Goal: Transaction & Acquisition: Obtain resource

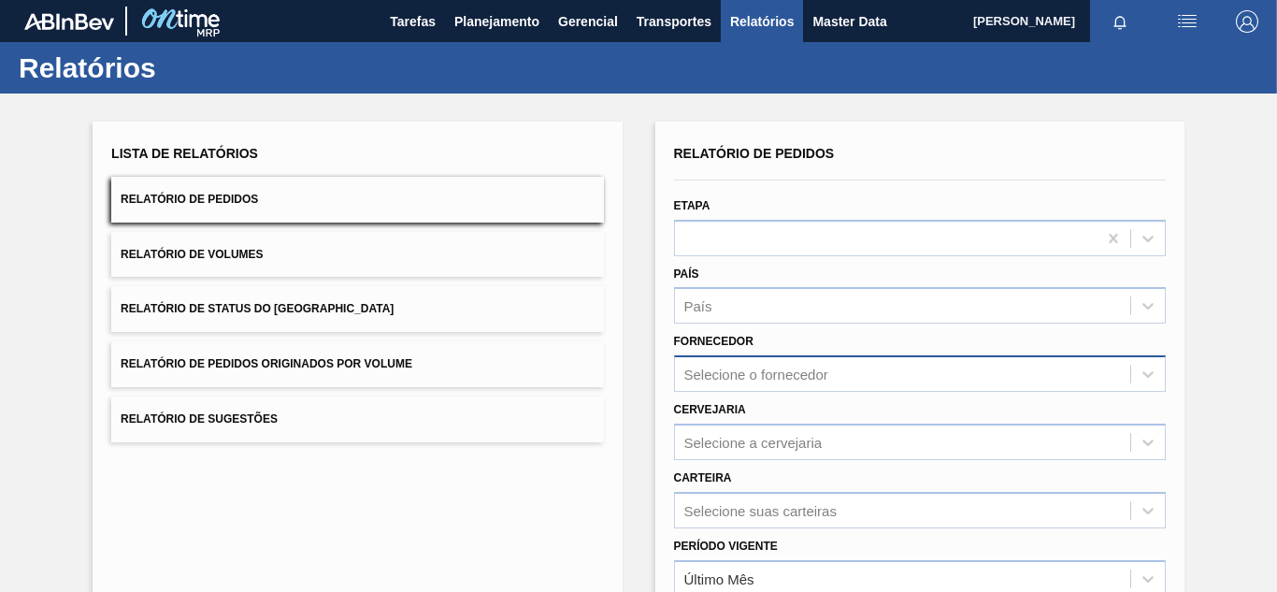
click at [742, 361] on div "Relatório de Pedidos Etapa País País Fornecedor Selecione o fornecedor Cervejar…" at bounding box center [920, 446] width 492 height 613
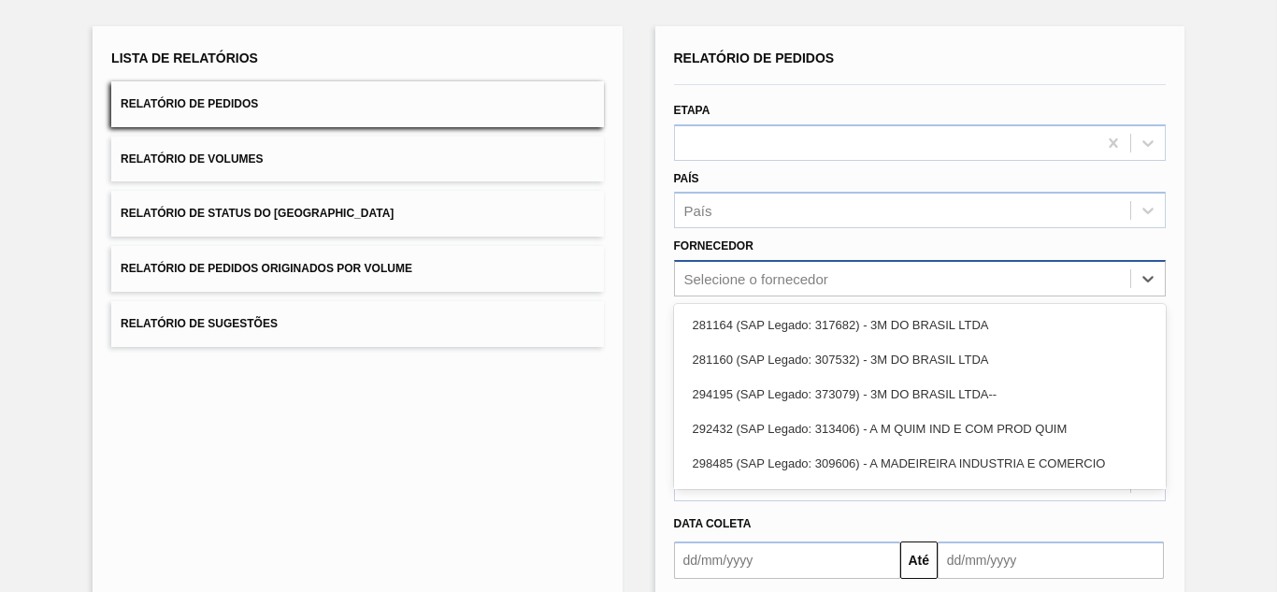
paste input "307331"
type input "307331"
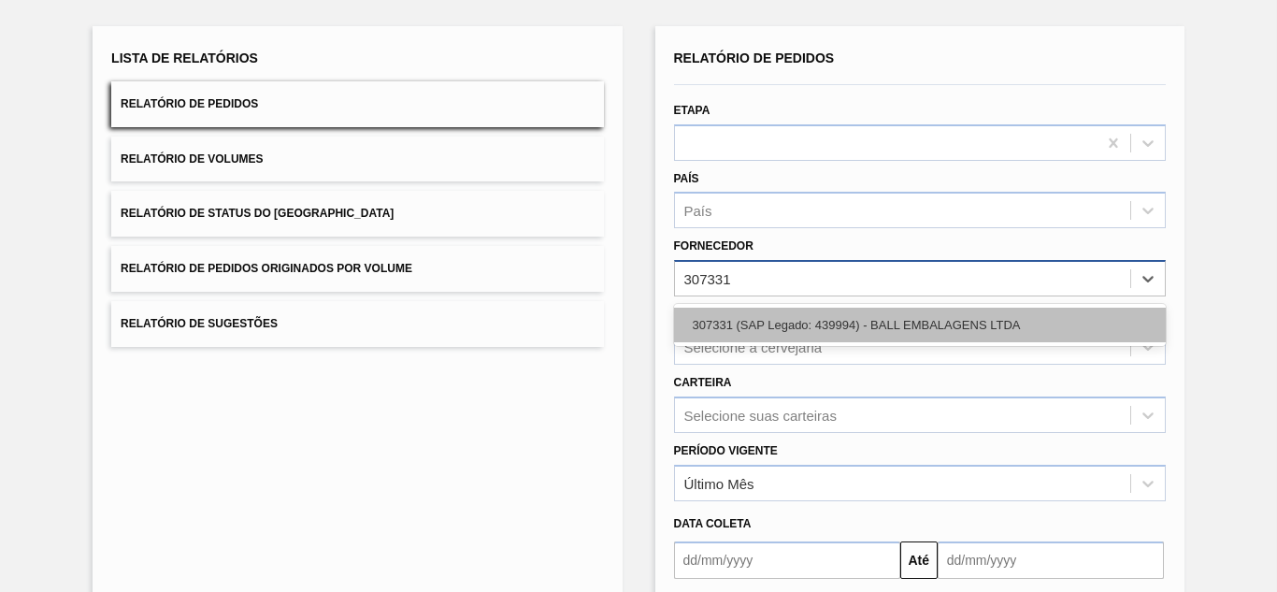
click at [742, 329] on div "307331 (SAP Legado: 439994) - BALL EMBALAGENS LTDA" at bounding box center [920, 325] width 492 height 35
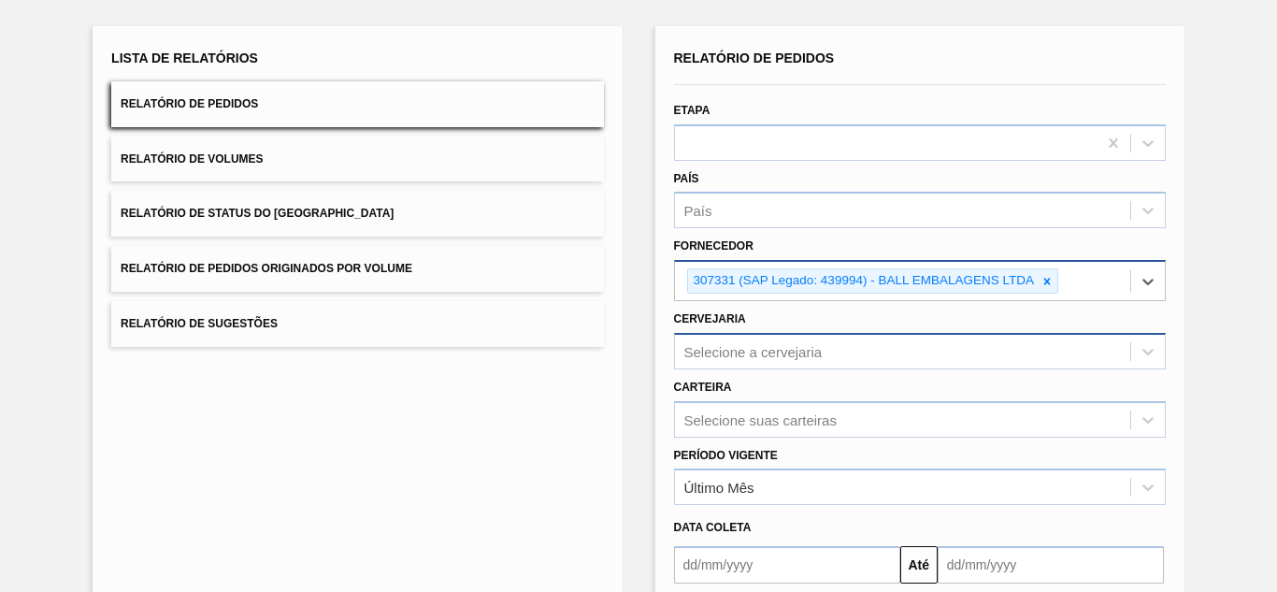
click at [771, 348] on div "Selecione a cervejaria" at bounding box center [920, 351] width 492 height 36
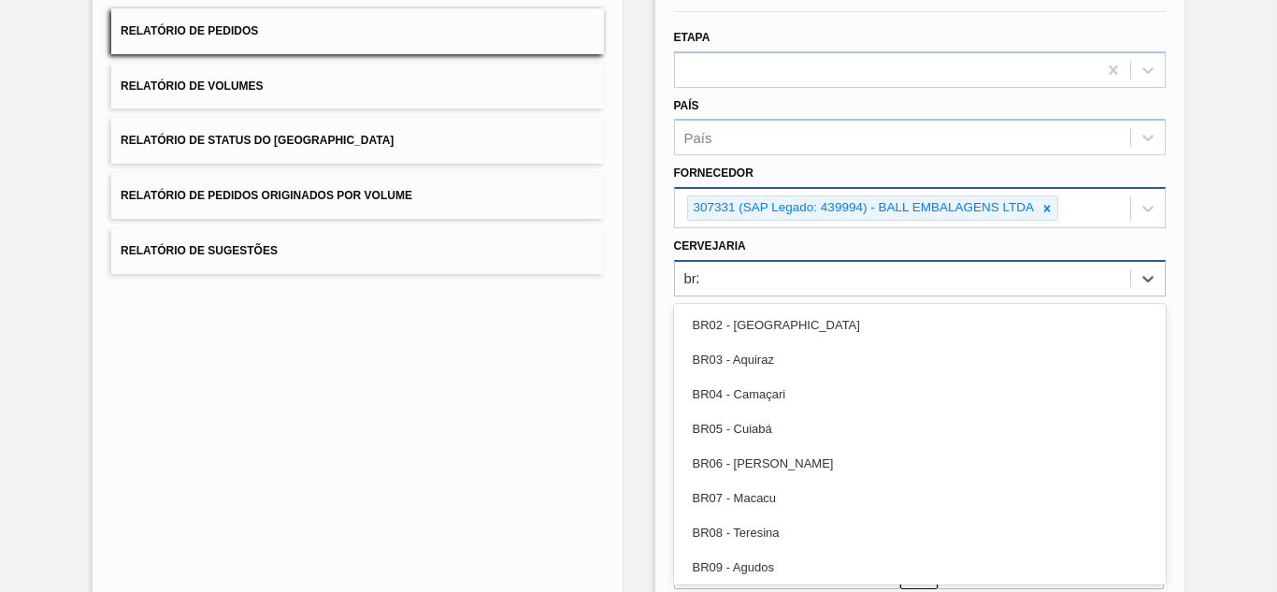
type input "br23"
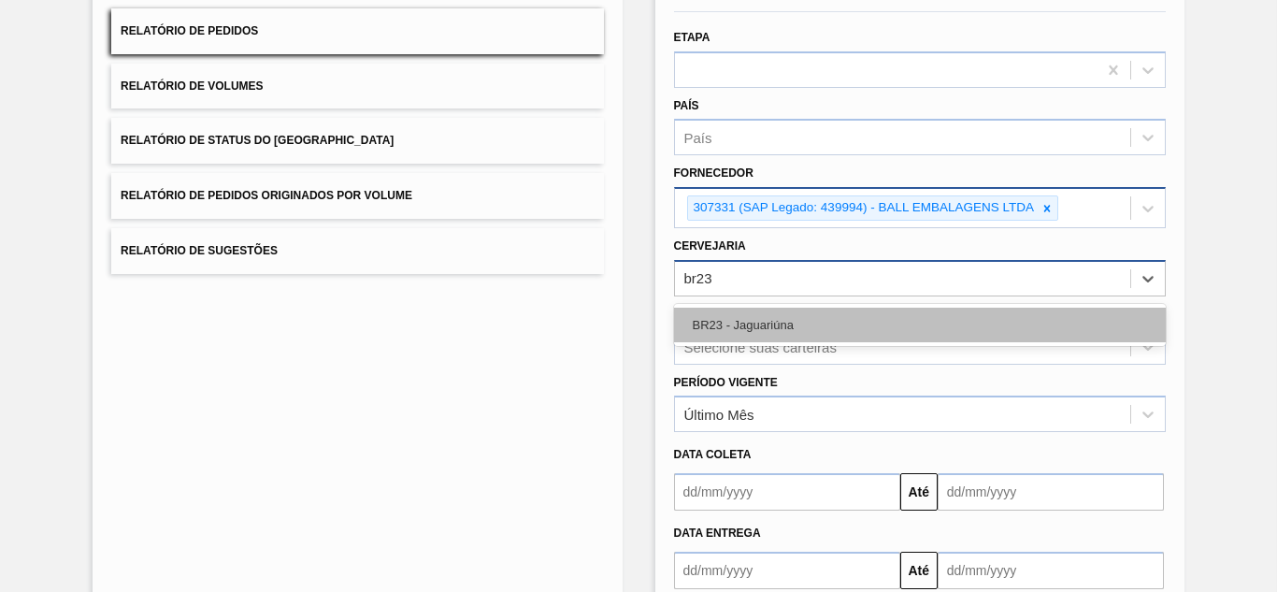
click at [736, 330] on div "BR23 - Jaguariúna" at bounding box center [920, 325] width 492 height 35
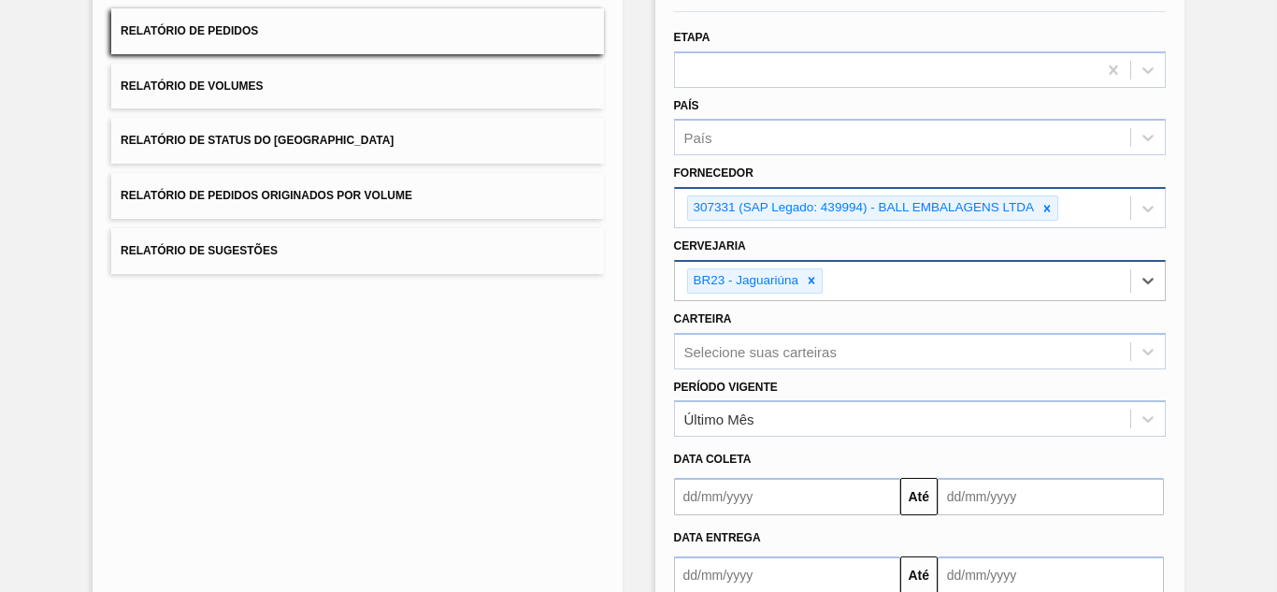
scroll to position [283, 0]
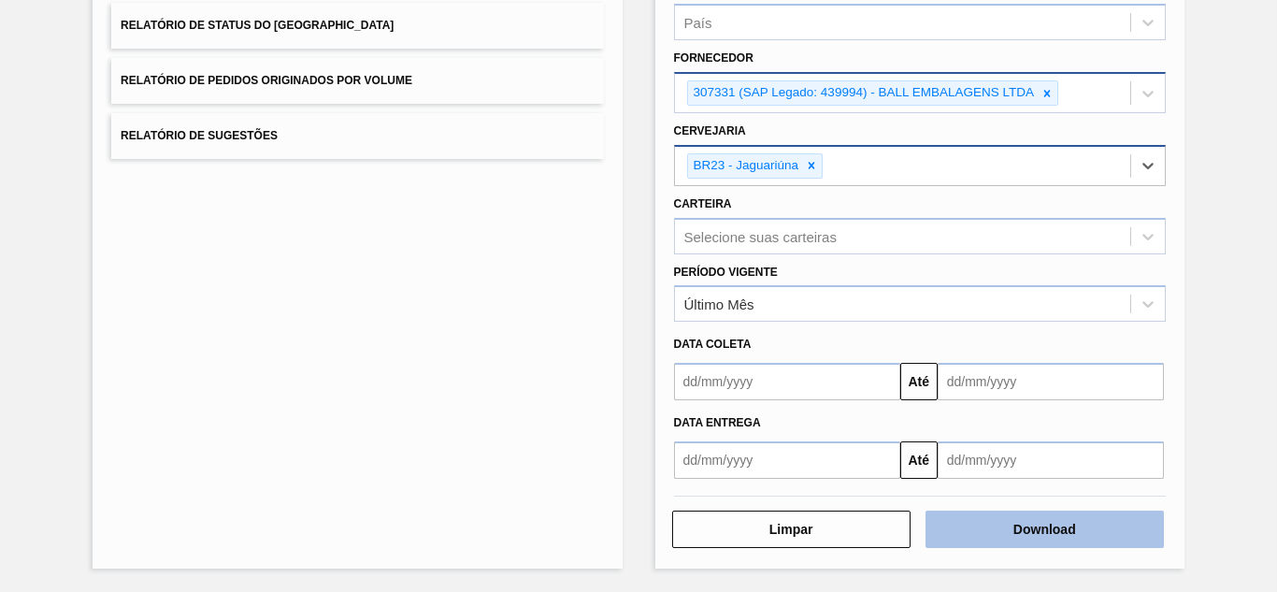
click at [1042, 526] on button "Download" at bounding box center [1045, 529] width 238 height 37
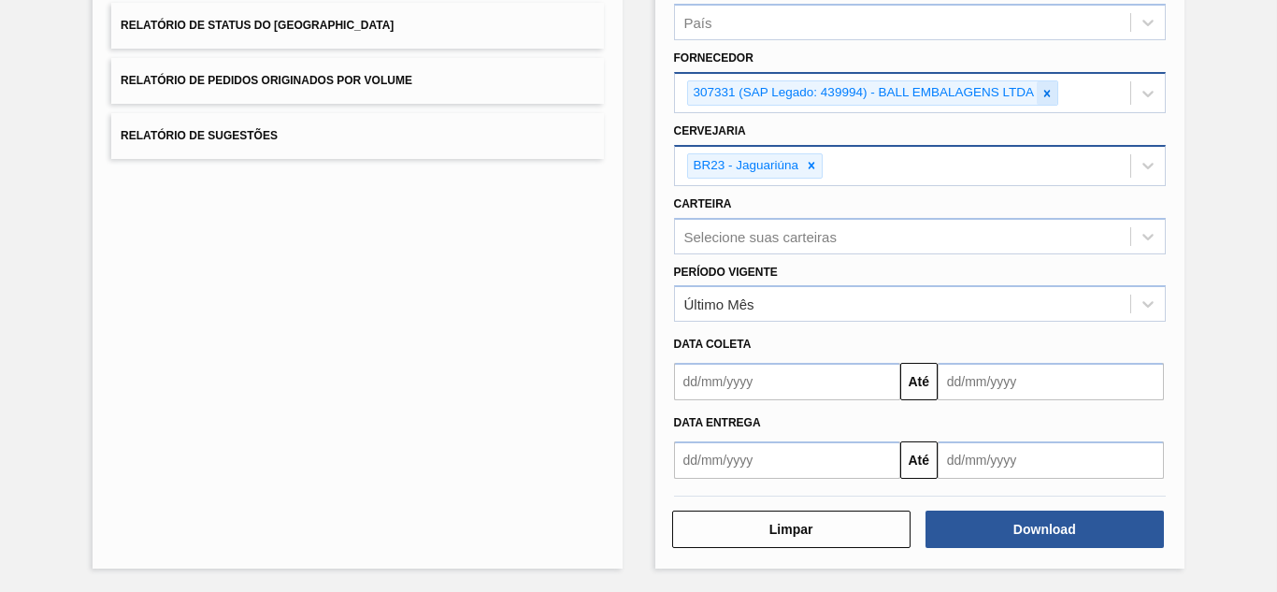
click at [1045, 93] on icon at bounding box center [1048, 93] width 7 height 7
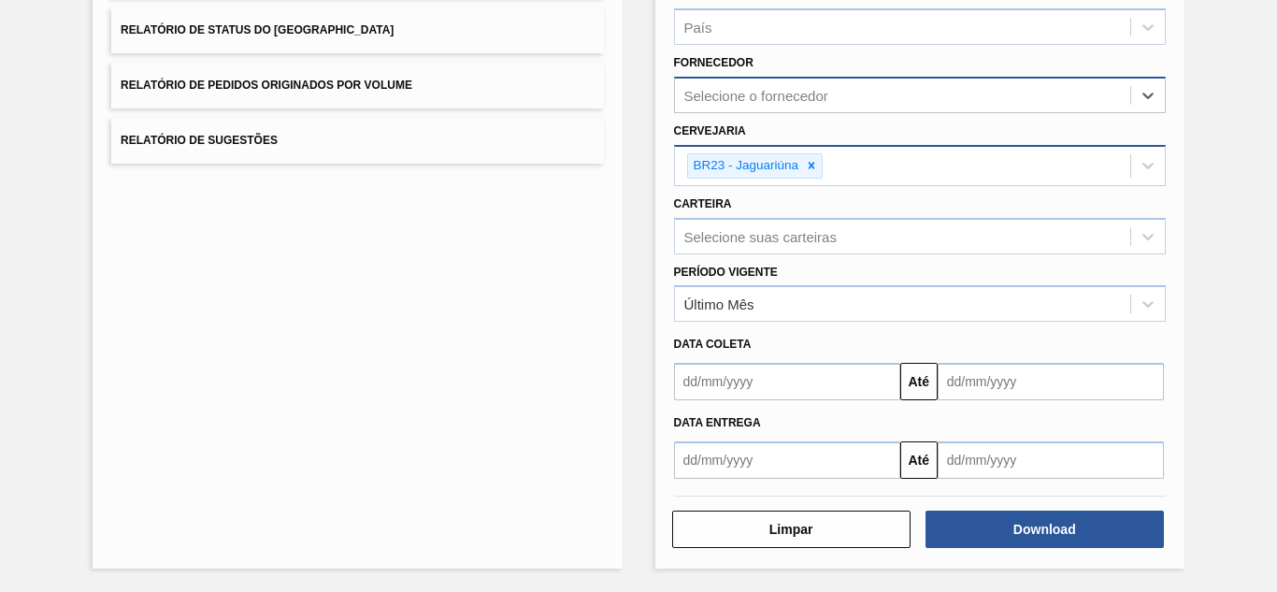
paste input "320622"
type input "320622"
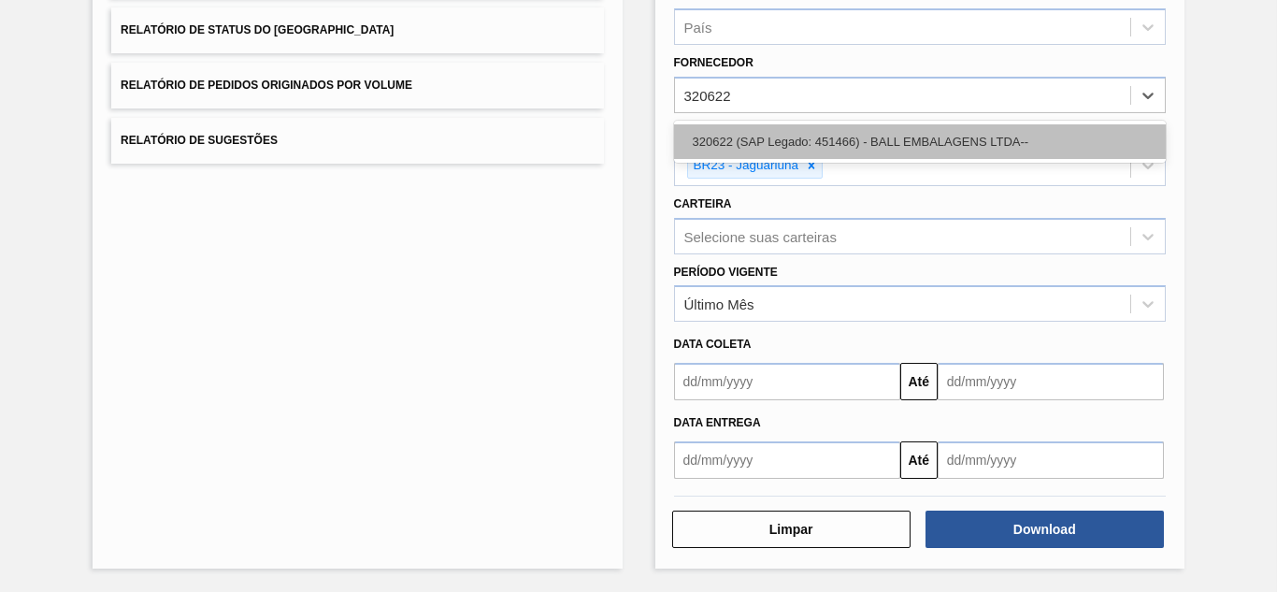
click at [776, 136] on div "320622 (SAP Legado: 451466) - BALL EMBALAGENS LTDA--" at bounding box center [920, 141] width 492 height 35
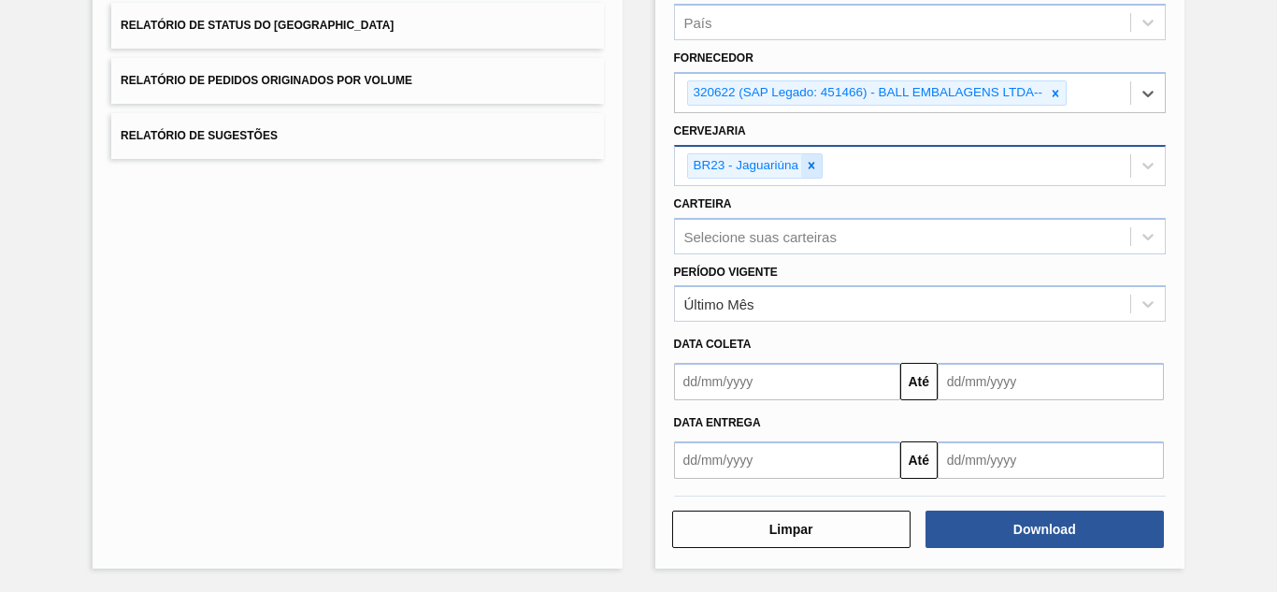
click at [811, 162] on icon at bounding box center [811, 165] width 13 height 13
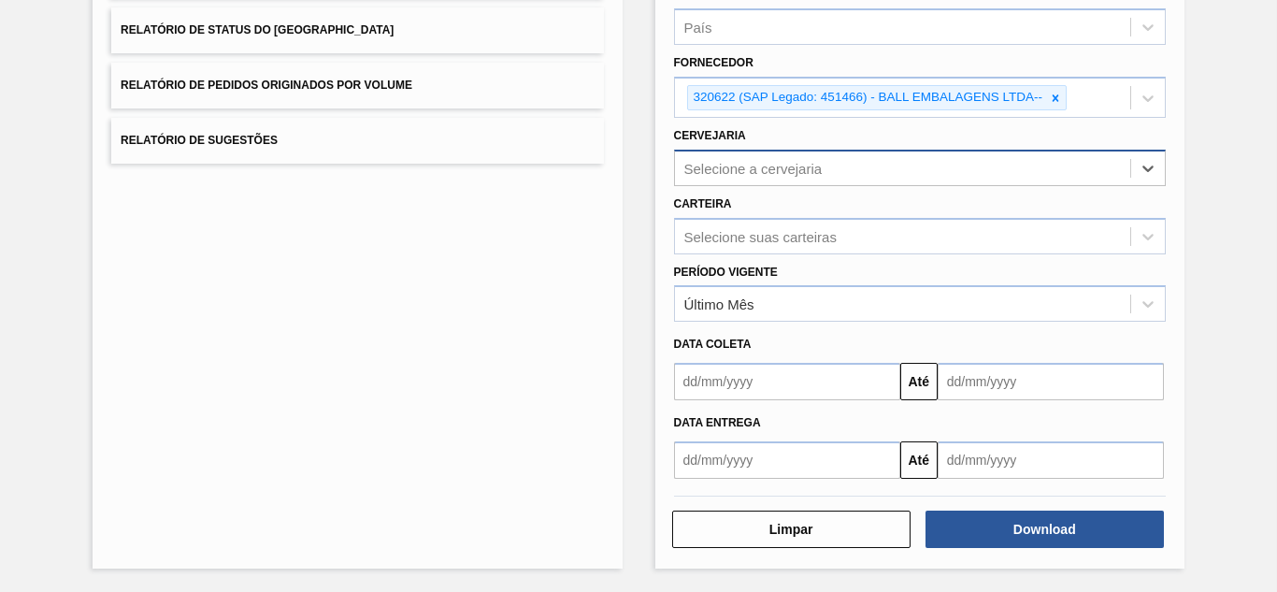
paste input "BR02"
type input "BR02"
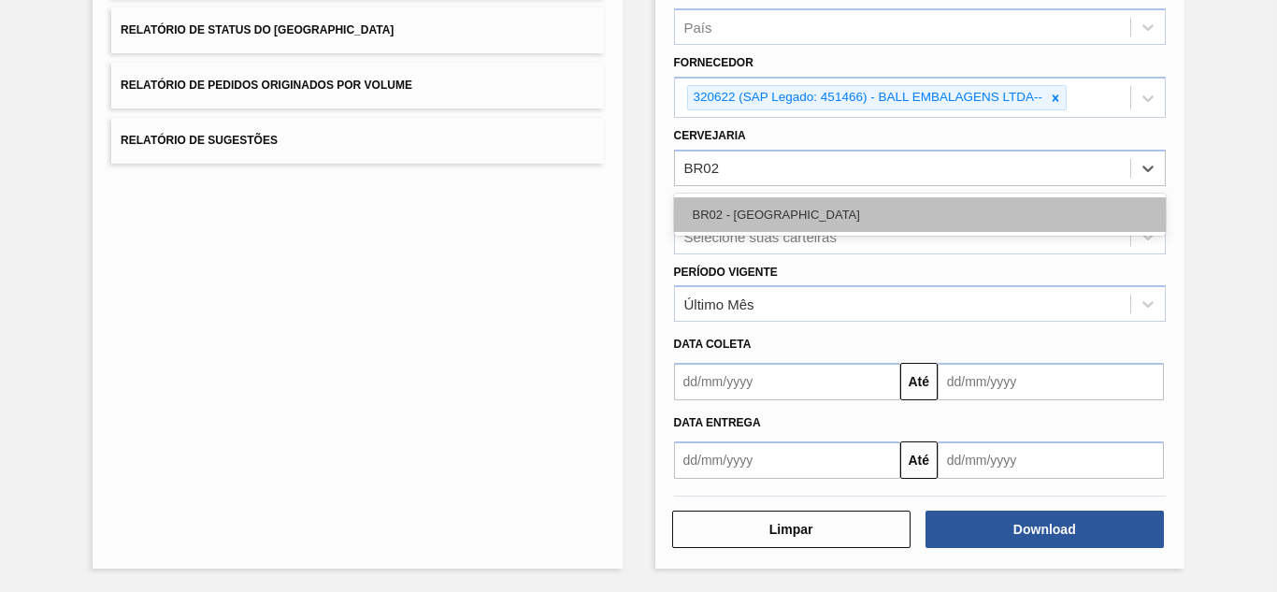
click at [740, 210] on div "BR02 - [GEOGRAPHIC_DATA]" at bounding box center [920, 214] width 492 height 35
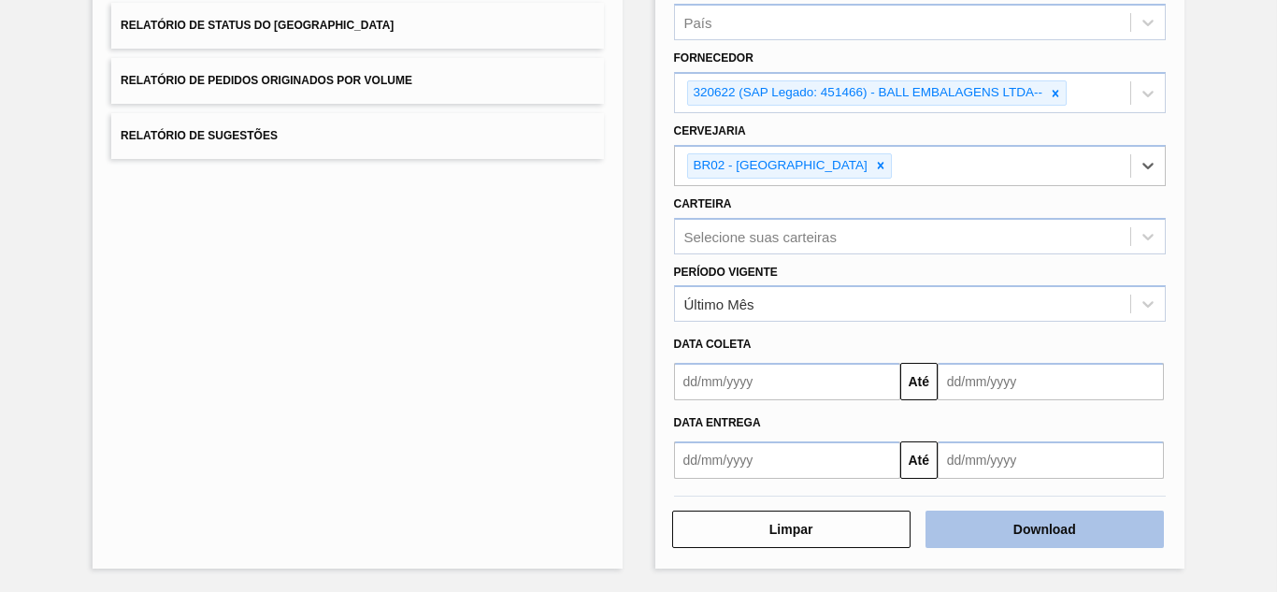
click at [1049, 537] on button "Download" at bounding box center [1045, 529] width 238 height 37
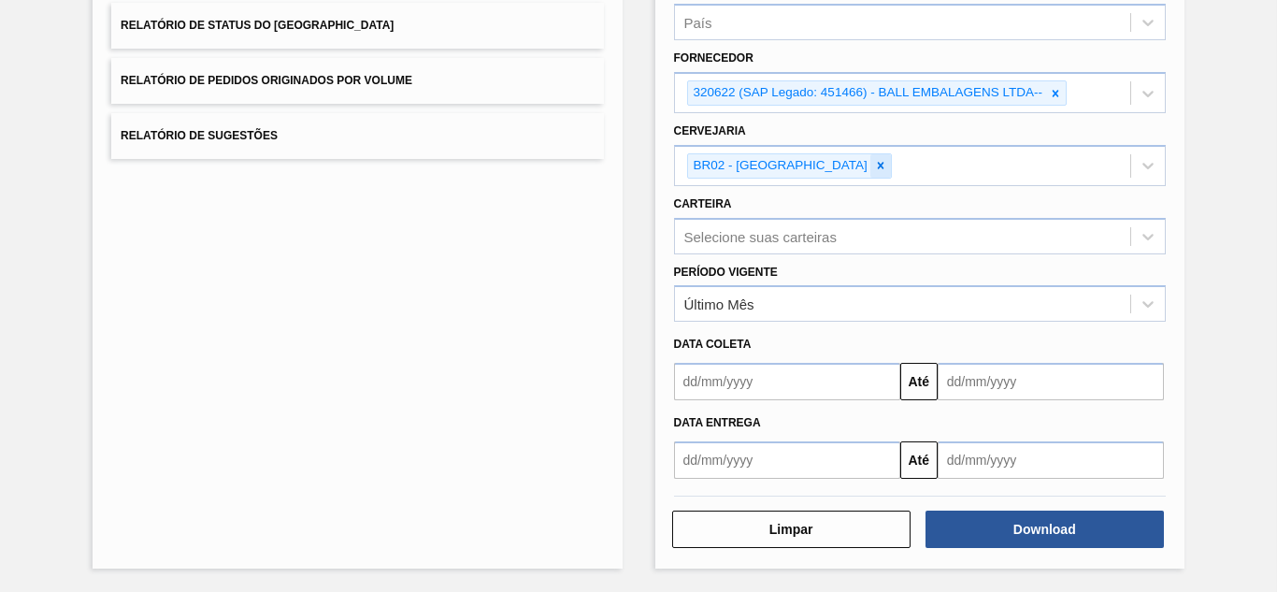
click at [874, 172] on icon at bounding box center [880, 165] width 13 height 13
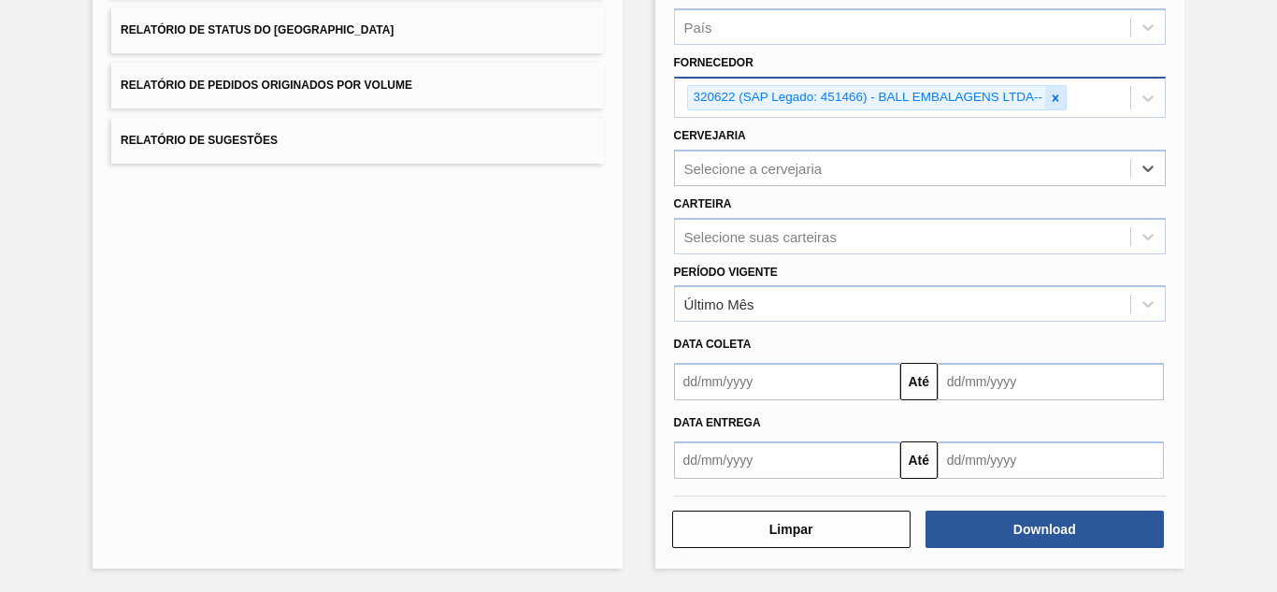
click at [1057, 98] on icon at bounding box center [1055, 98] width 13 height 13
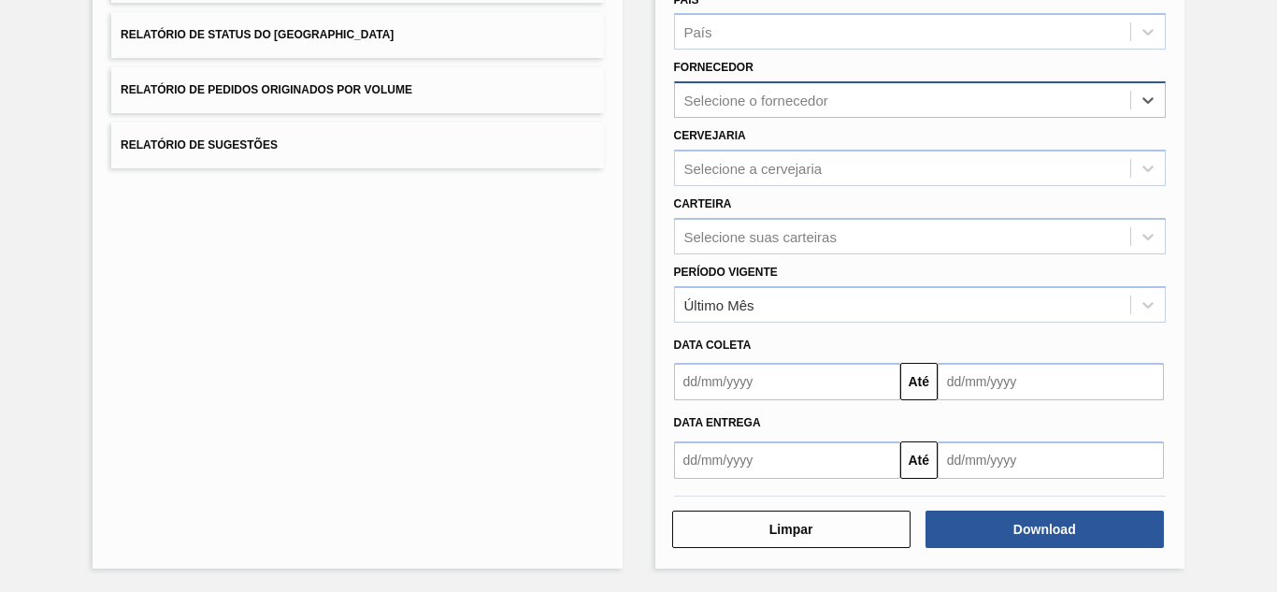
paste input "279493"
type input "279493"
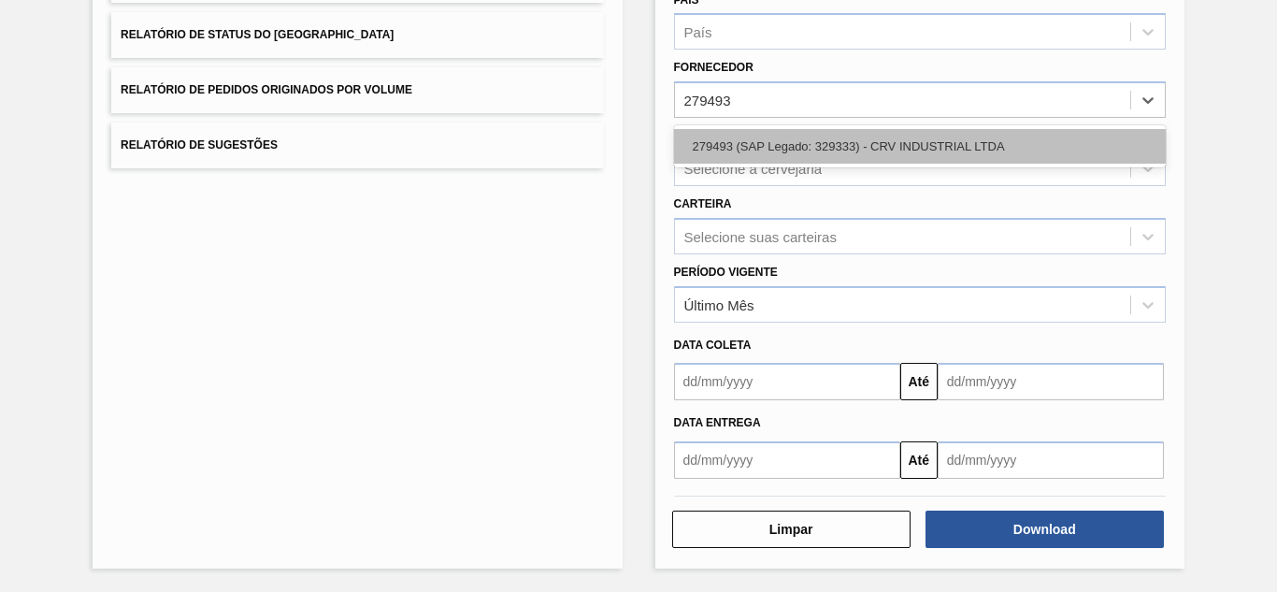
click at [761, 147] on div "279493 (SAP Legado: 329333) - CRV INDUSTRIAL LTDA" at bounding box center [920, 146] width 492 height 35
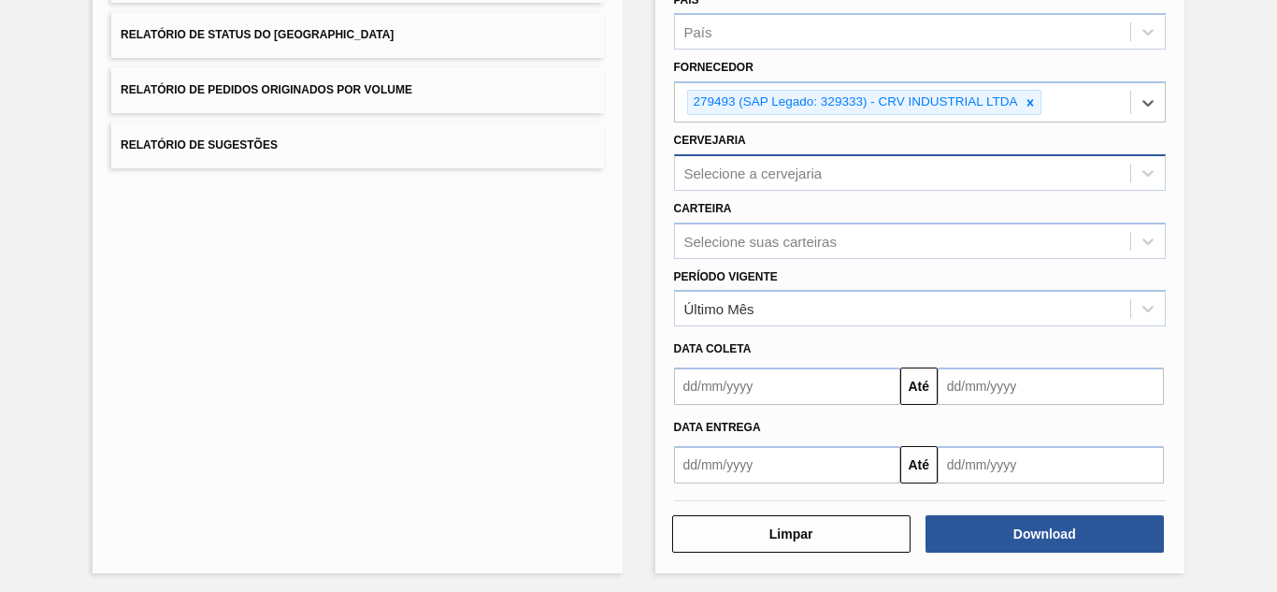
scroll to position [279, 0]
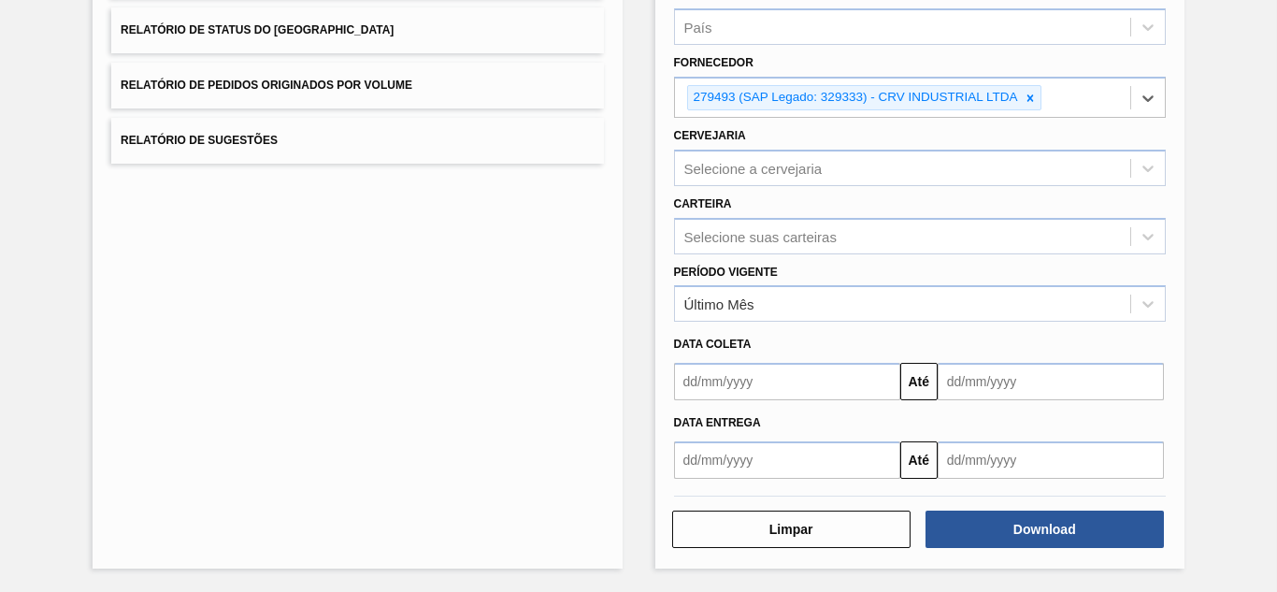
click at [754, 169] on div "Selecione a cervejaria" at bounding box center [754, 168] width 138 height 16
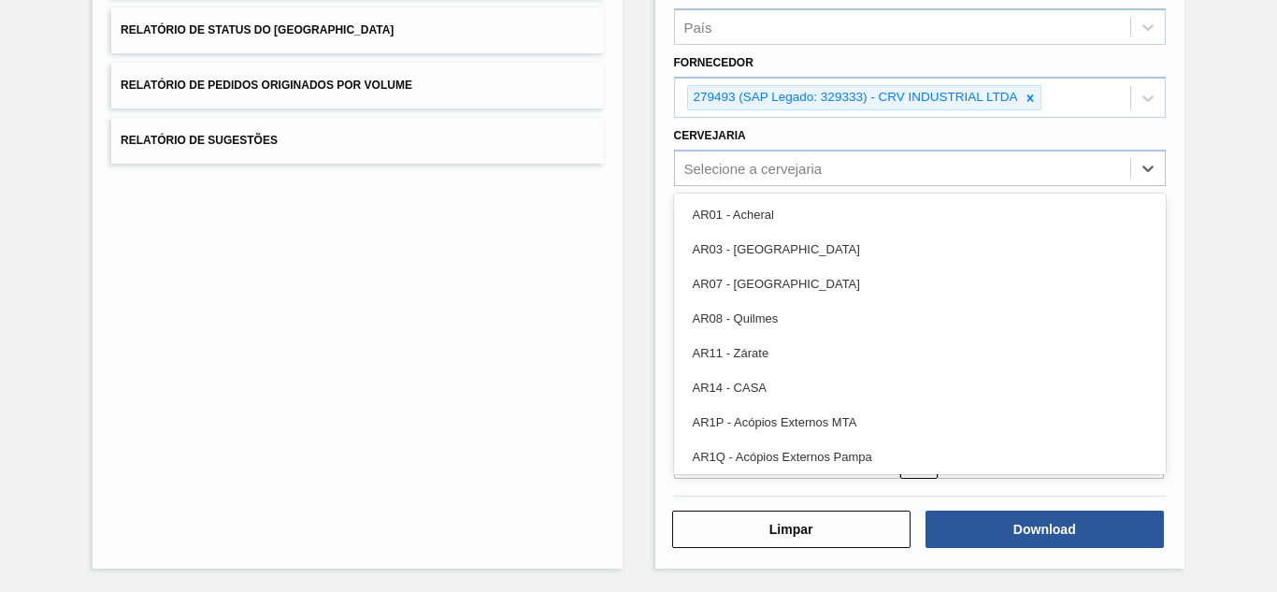
paste input "30003513"
type input "30003513"
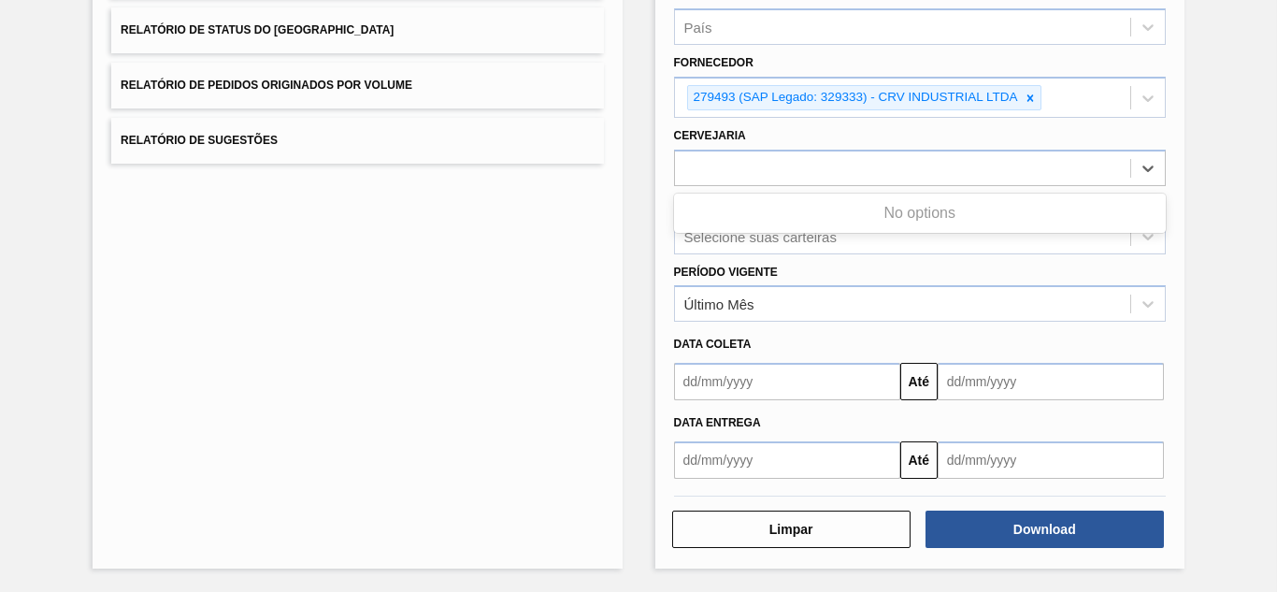
drag, startPoint x: 782, startPoint y: 166, endPoint x: 643, endPoint y: 150, distance: 139.4
click at [650, 151] on div "Lista de Relatórios Relatório de Pedidos Relatório de Volumes Relatório de Stat…" at bounding box center [638, 203] width 1277 height 777
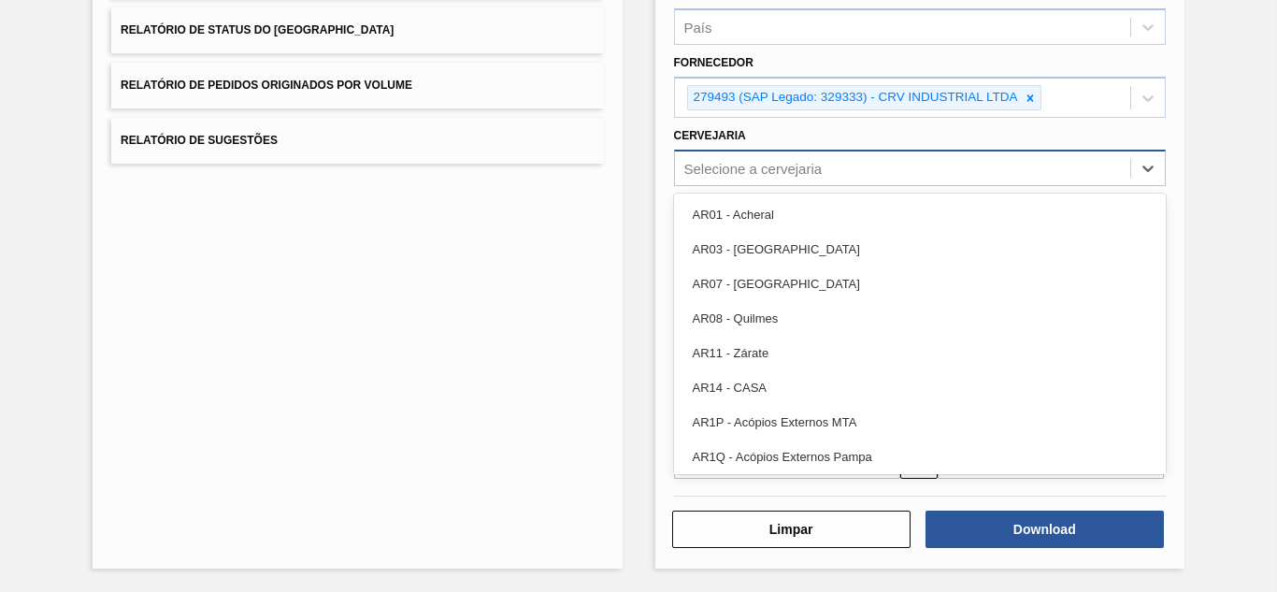
click at [748, 164] on div "Selecione a cervejaria" at bounding box center [754, 168] width 138 height 16
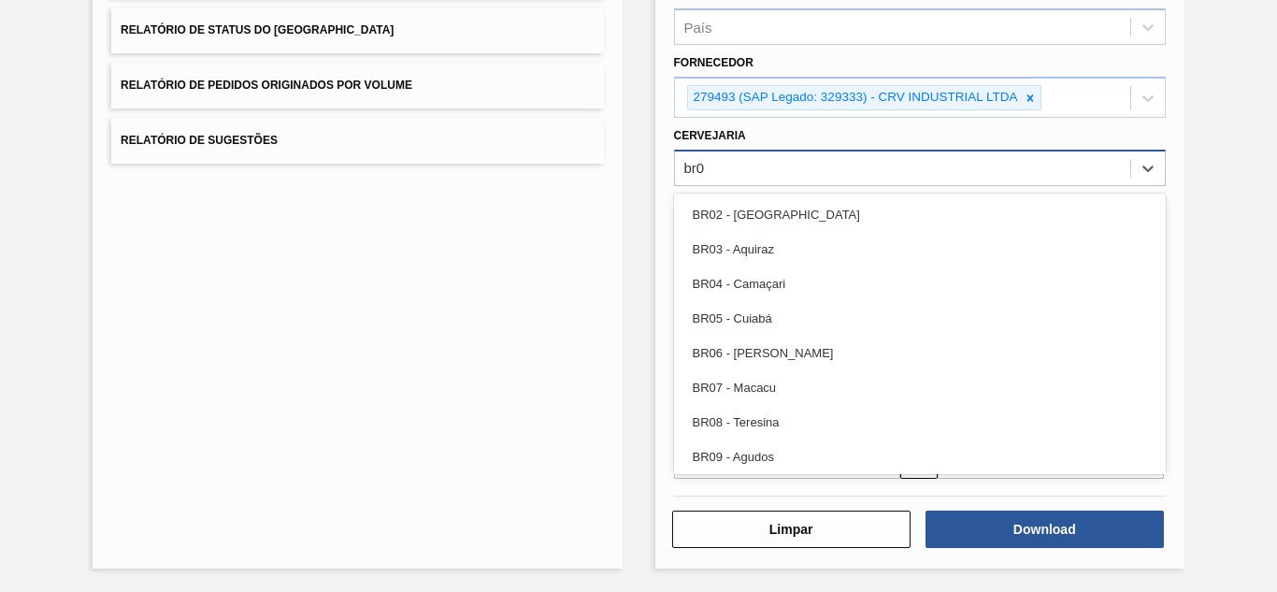
type input "br07"
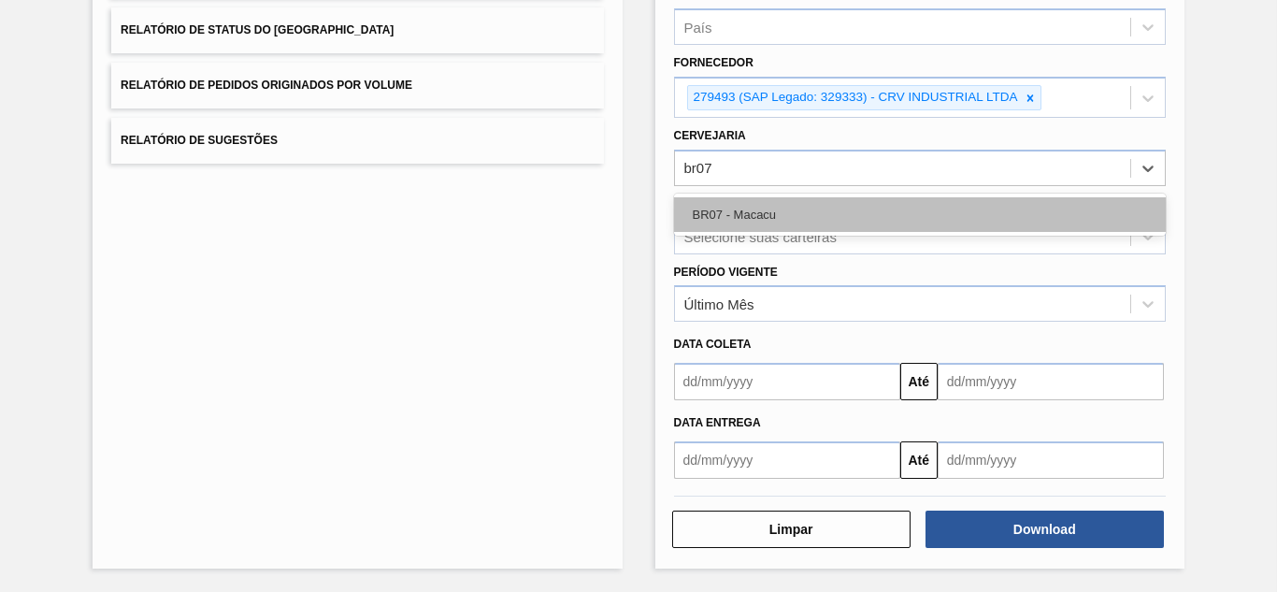
click at [765, 210] on div "BR07 - Macacu" at bounding box center [920, 214] width 492 height 35
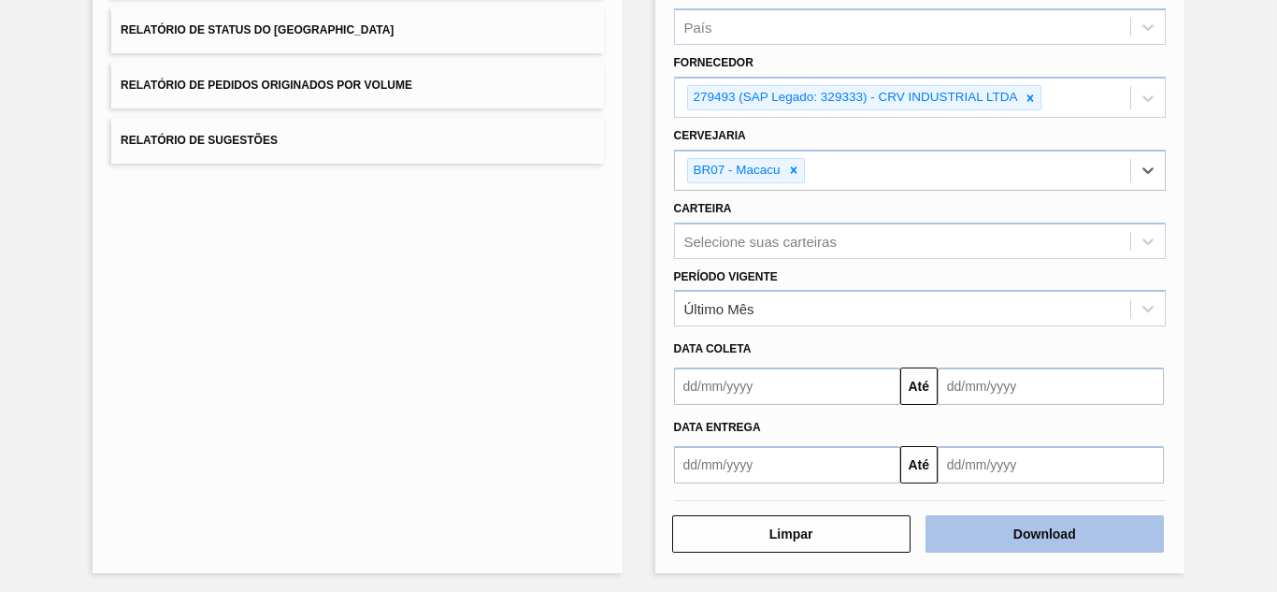
click at [994, 537] on button "Download" at bounding box center [1045, 533] width 238 height 37
